Goal: Check status: Check status

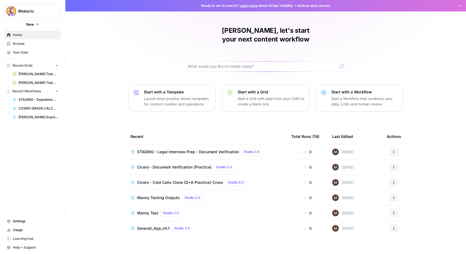
click at [26, 44] on span "Browse" at bounding box center [36, 43] width 46 height 5
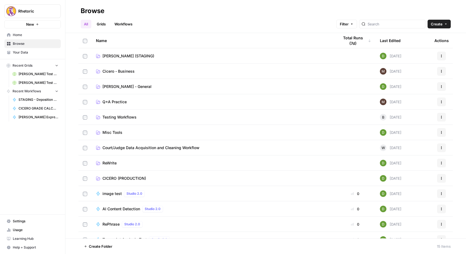
click at [122, 55] on span "[PERSON_NAME] (STAGING)" at bounding box center [129, 55] width 52 height 5
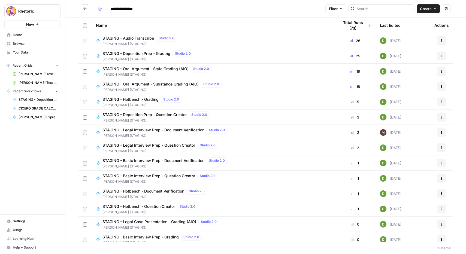
click at [143, 85] on span "STAGING - Oral Argument - Substance Grading (AIO)" at bounding box center [151, 83] width 96 height 5
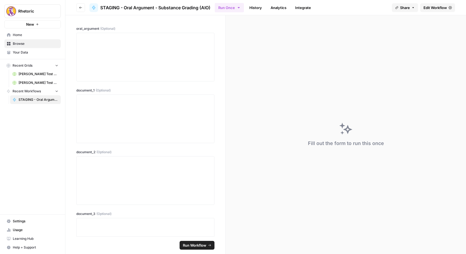
click at [258, 8] on link "History" at bounding box center [255, 7] width 19 height 9
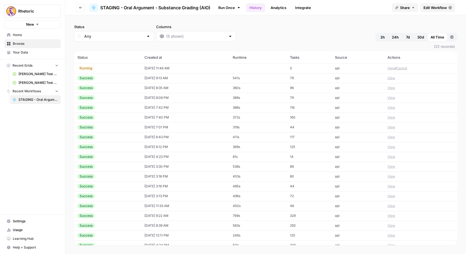
click at [150, 69] on td "[DATE] 11:46 AM" at bounding box center [185, 68] width 88 height 10
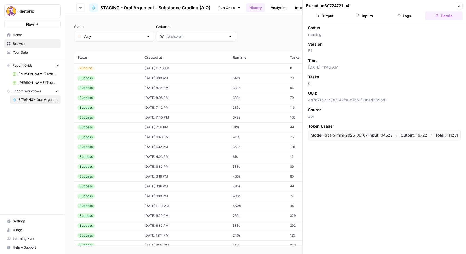
click at [404, 14] on button "Logs" at bounding box center [405, 15] width 38 height 9
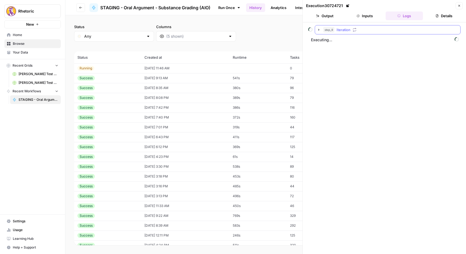
click at [318, 30] on icon "button" at bounding box center [319, 30] width 4 height 4
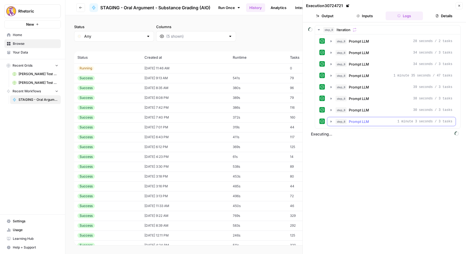
click at [331, 122] on icon "button" at bounding box center [331, 121] width 1 height 2
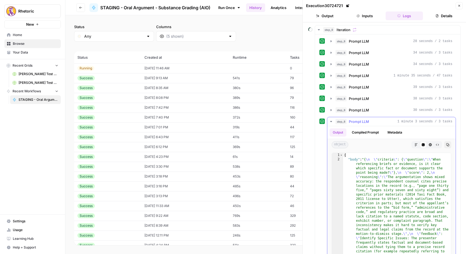
click at [331, 122] on icon "button" at bounding box center [331, 121] width 2 height 1
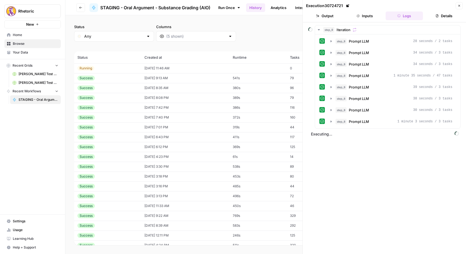
click at [81, 8] on icon "button" at bounding box center [80, 7] width 3 height 3
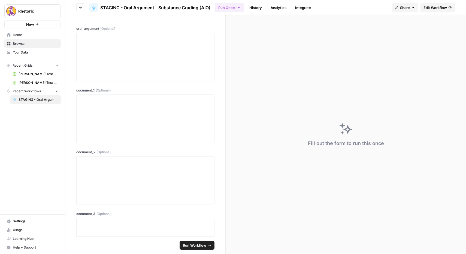
click at [259, 9] on link "History" at bounding box center [255, 7] width 19 height 9
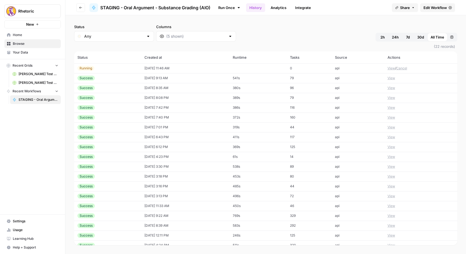
click at [121, 70] on div "Running" at bounding box center [107, 68] width 61 height 5
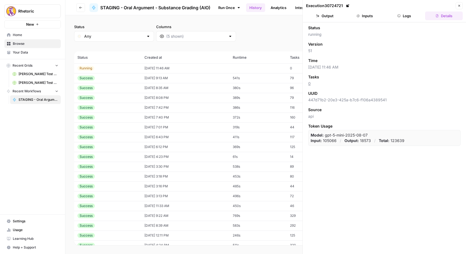
click at [367, 17] on button "Inputs" at bounding box center [365, 15] width 38 height 9
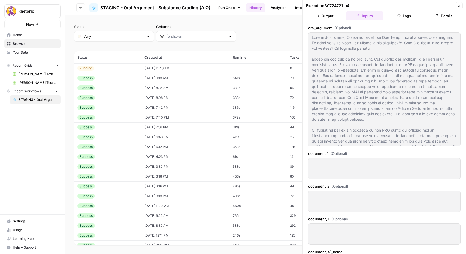
click at [401, 16] on button "Logs" at bounding box center [405, 15] width 38 height 9
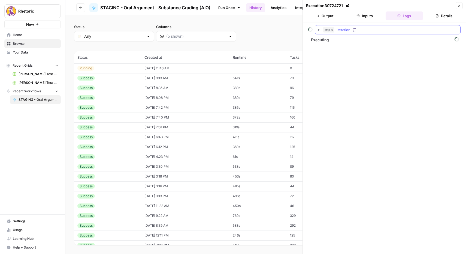
click at [318, 30] on icon "button" at bounding box center [319, 30] width 4 height 4
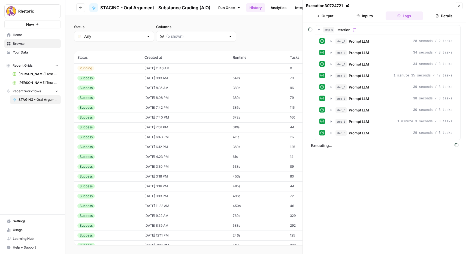
click at [79, 7] on icon "button" at bounding box center [80, 8] width 3 height 2
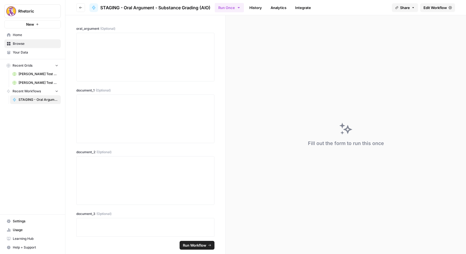
click at [81, 8] on icon "button" at bounding box center [80, 7] width 3 height 3
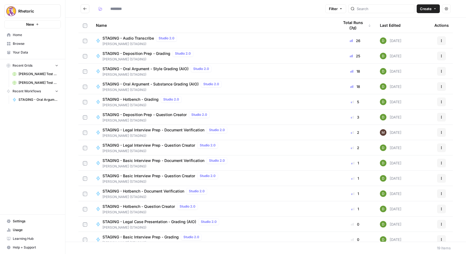
type input "**********"
click at [143, 70] on span "STAGING - Oral Argument - Style Grading (AIO)" at bounding box center [146, 68] width 86 height 5
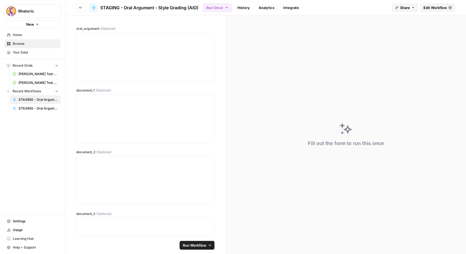
click at [242, 10] on link "History" at bounding box center [243, 7] width 19 height 9
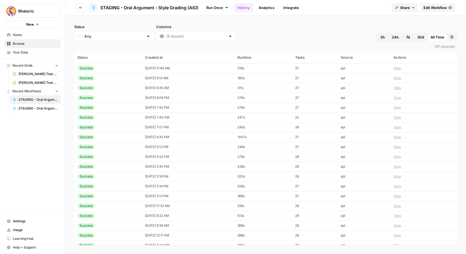
click at [164, 69] on td "[DATE] 11:46 AM" at bounding box center [188, 68] width 92 height 10
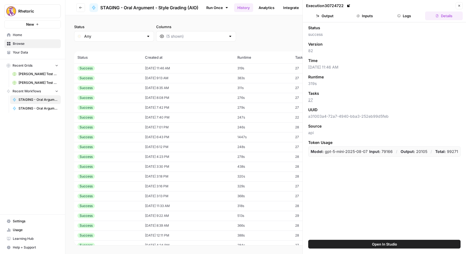
click at [79, 7] on icon "button" at bounding box center [80, 7] width 3 height 3
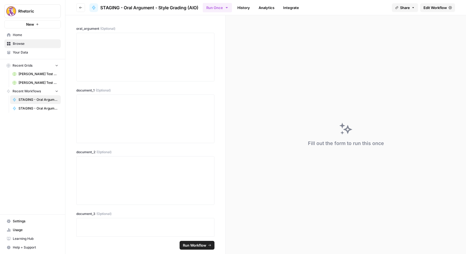
click at [79, 6] on button "Go back" at bounding box center [80, 7] width 9 height 9
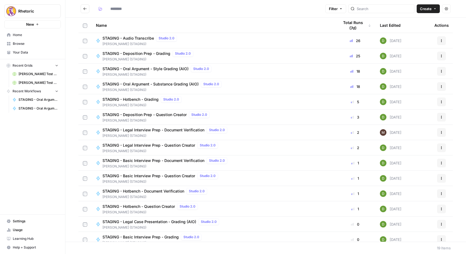
type input "**********"
click at [138, 68] on span "STAGING - Oral Argument - Style Grading (AIO)" at bounding box center [146, 68] width 86 height 5
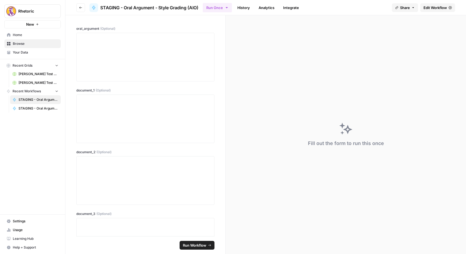
click at [245, 8] on link "History" at bounding box center [243, 7] width 19 height 9
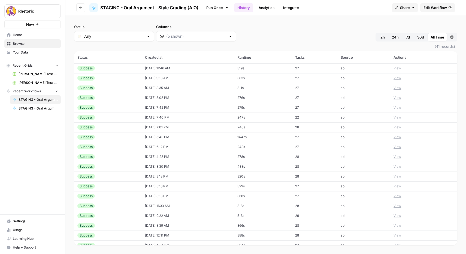
click at [153, 70] on td "[DATE] 11:46 AM" at bounding box center [188, 68] width 92 height 10
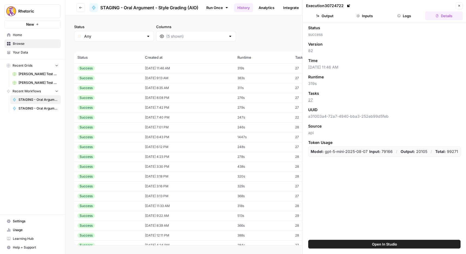
click at [80, 8] on icon "button" at bounding box center [80, 8] width 3 height 2
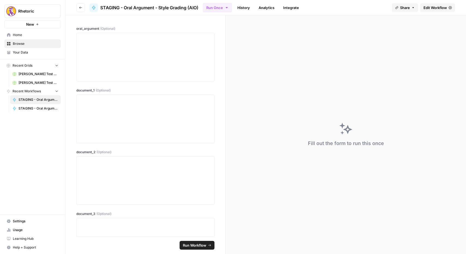
click at [80, 8] on icon "button" at bounding box center [80, 8] width 3 height 2
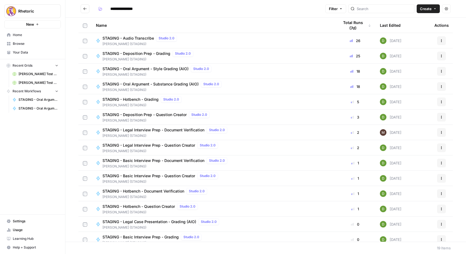
click at [140, 85] on span "STAGING - Oral Argument - Substance Grading (AIO)" at bounding box center [151, 83] width 96 height 5
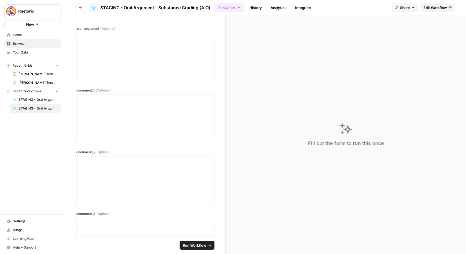
click at [257, 11] on link "History" at bounding box center [255, 7] width 19 height 9
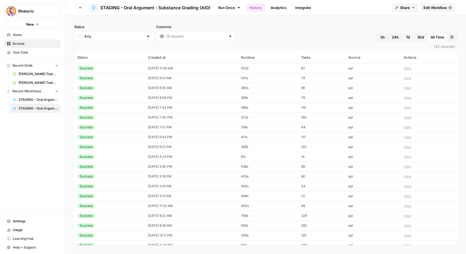
click at [191, 68] on td "[DATE] 11:46 AM" at bounding box center [191, 68] width 93 height 10
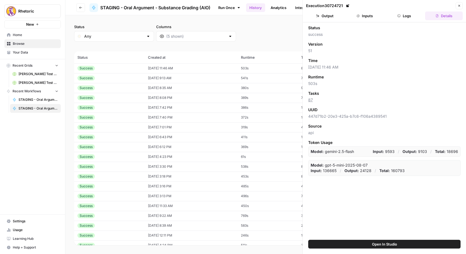
click at [367, 18] on button "Inputs" at bounding box center [365, 15] width 38 height 9
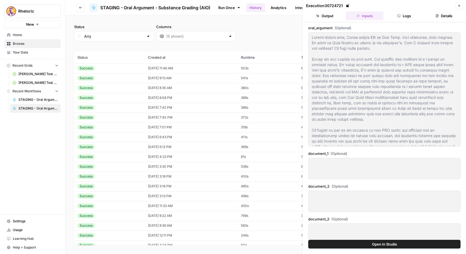
click at [153, 80] on td "[DATE] 9:13 AM" at bounding box center [191, 78] width 93 height 10
click at [79, 10] on button "Go back" at bounding box center [80, 7] width 9 height 9
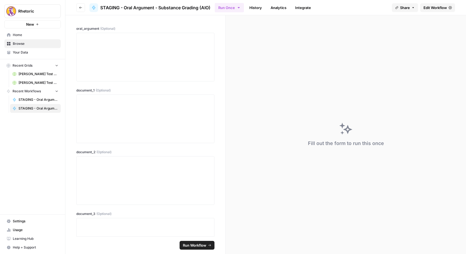
click at [83, 10] on button "Go back" at bounding box center [80, 7] width 9 height 9
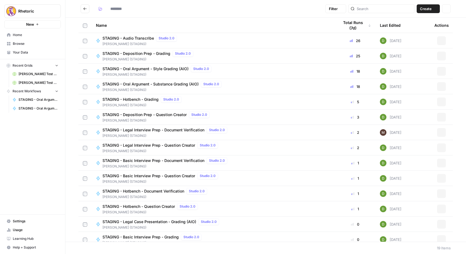
type input "**********"
click at [137, 37] on span "STAGING - Audio Transcribe" at bounding box center [129, 37] width 52 height 5
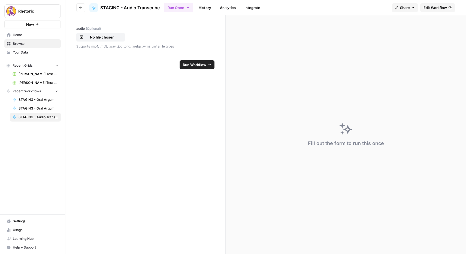
click at [208, 8] on link "History" at bounding box center [204, 7] width 19 height 9
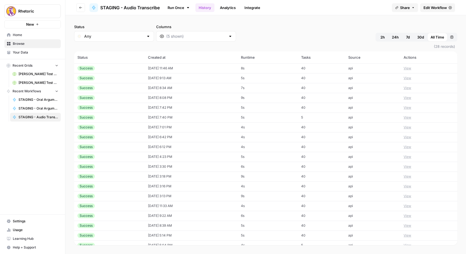
click at [157, 80] on td "[DATE] 9:13 AM" at bounding box center [191, 78] width 93 height 10
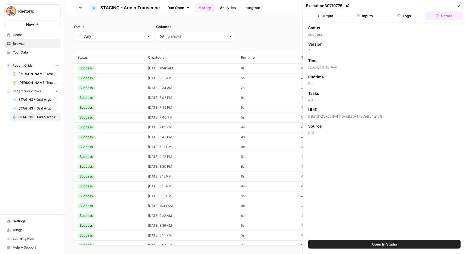
click at [369, 17] on button "Inputs" at bounding box center [365, 15] width 38 height 9
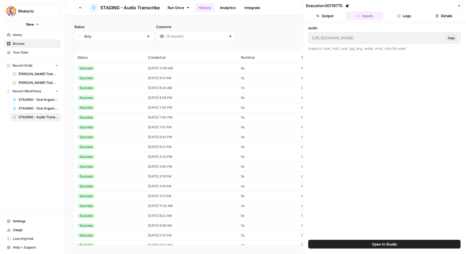
click at [393, 16] on button "Logs" at bounding box center [405, 15] width 38 height 9
